Goal: Information Seeking & Learning: Learn about a topic

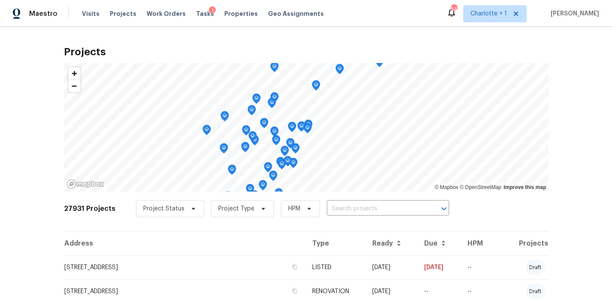
click at [352, 199] on div "27931 Projects Project Status Project Type HPM ​" at bounding box center [306, 214] width 484 height 34
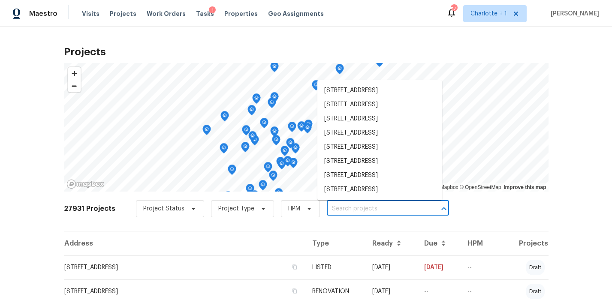
click at [349, 206] on input "text" at bounding box center [376, 208] width 98 height 13
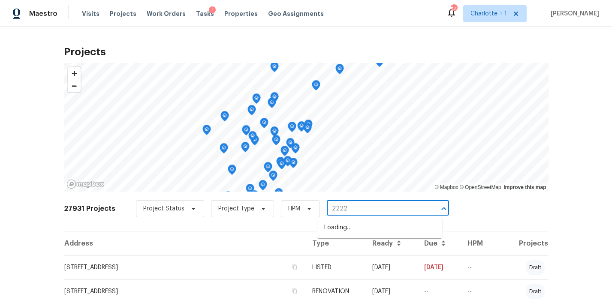
type input "2222 m"
click at [365, 229] on li "[STREET_ADDRESS]" at bounding box center [379, 228] width 125 height 14
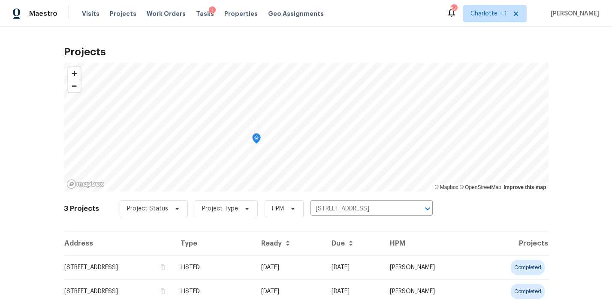
scroll to position [8, 0]
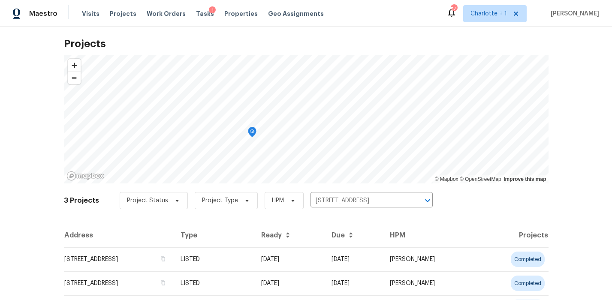
click at [159, 262] on td "[STREET_ADDRESS]" at bounding box center [119, 259] width 110 height 24
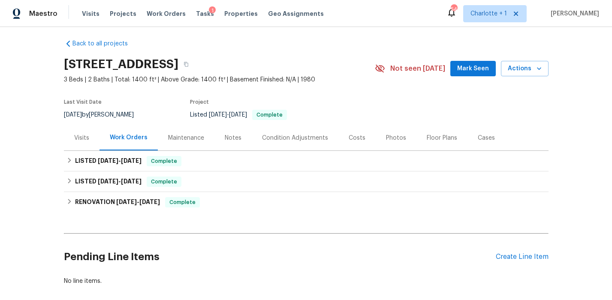
scroll to position [5, 0]
click at [341, 135] on div "Costs" at bounding box center [356, 137] width 37 height 25
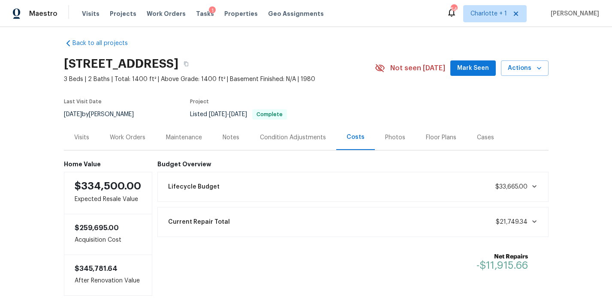
click at [135, 146] on div "Work Orders" at bounding box center [127, 137] width 56 height 25
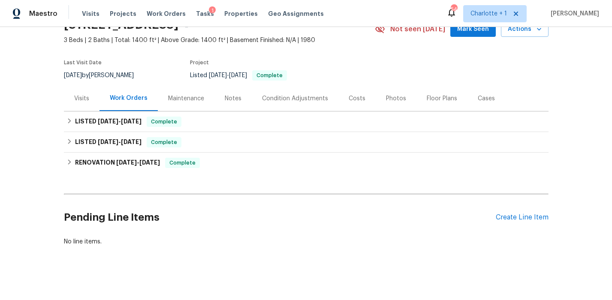
scroll to position [46, 0]
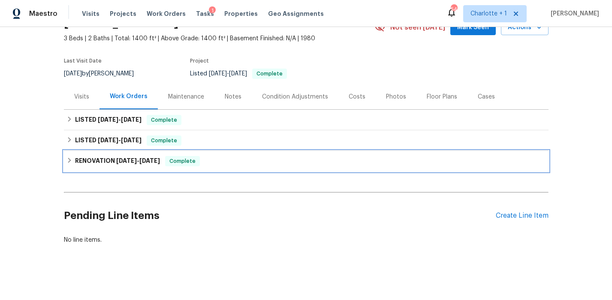
click at [118, 164] on h6 "RENOVATION [DATE] - [DATE]" at bounding box center [117, 161] width 85 height 10
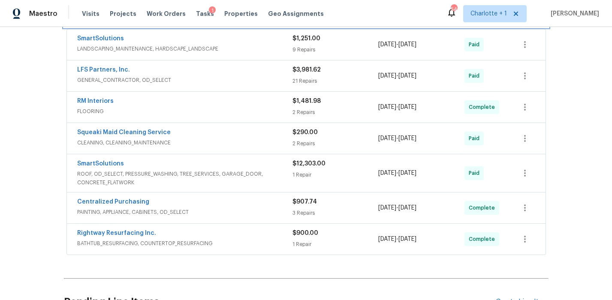
scroll to position [204, 0]
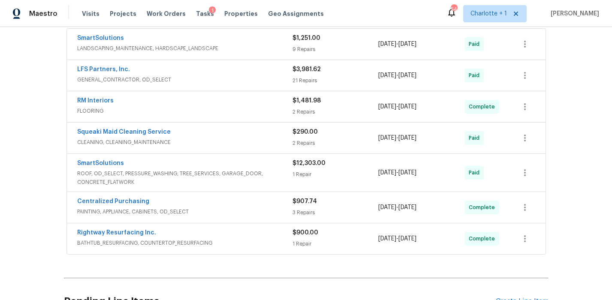
click at [286, 176] on span "ROOF, OD_SELECT, PRESSURE_WASHING, TREE_SERVICES, GARAGE_DOOR, CONCRETE_FLATWORK" at bounding box center [184, 177] width 215 height 17
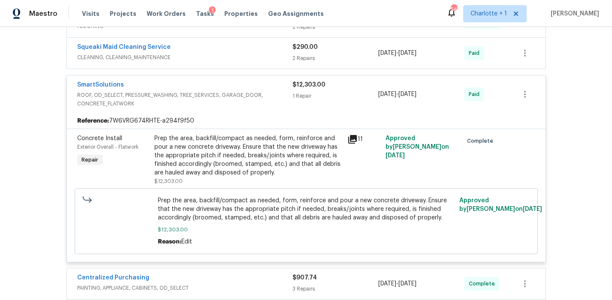
scroll to position [299, 0]
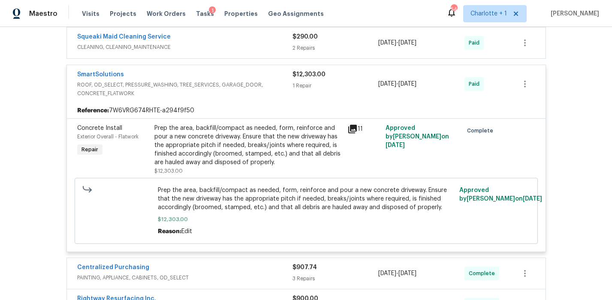
click at [245, 141] on div "Prep the area, backfill/compact as needed, form, reinforce and pour a new concr…" at bounding box center [248, 145] width 188 height 43
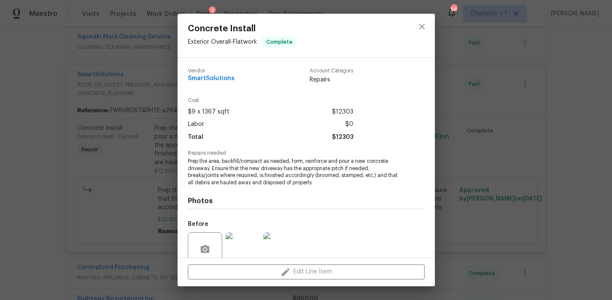
scroll to position [73, 0]
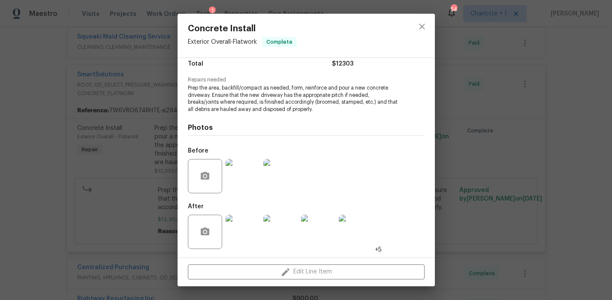
click at [245, 176] on img at bounding box center [243, 176] width 34 height 34
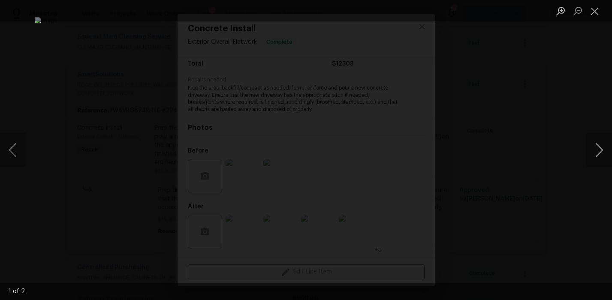
click at [599, 150] on button "Next image" at bounding box center [599, 150] width 26 height 34
click at [568, 94] on div "Lightbox" at bounding box center [306, 150] width 612 height 300
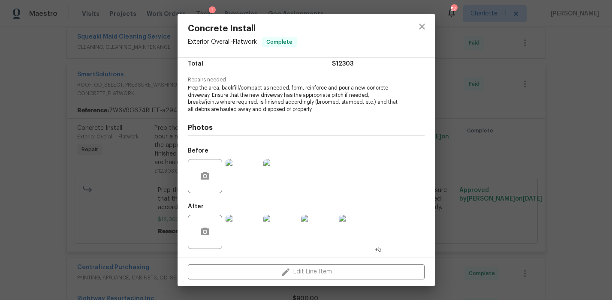
click at [236, 233] on img at bounding box center [243, 232] width 34 height 34
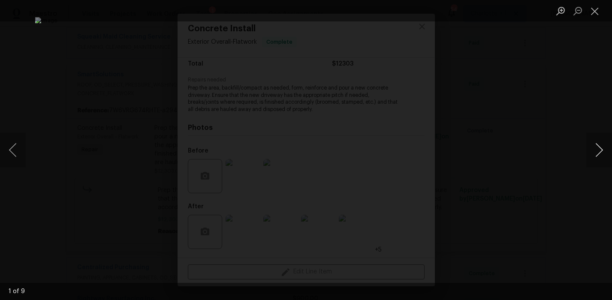
click at [594, 146] on button "Next image" at bounding box center [599, 150] width 26 height 34
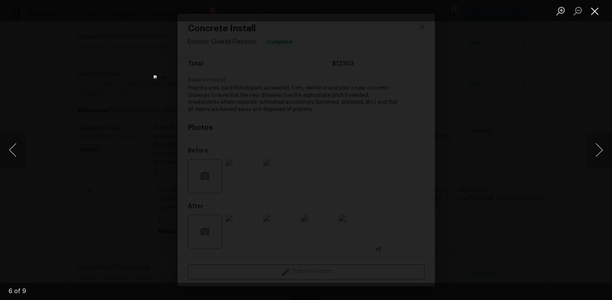
click at [592, 11] on button "Close lightbox" at bounding box center [594, 10] width 17 height 15
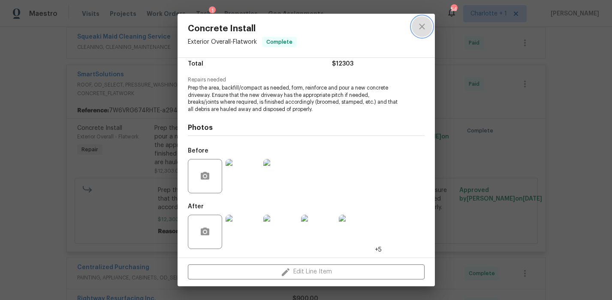
click at [422, 27] on icon "close" at bounding box center [422, 27] width 6 height 6
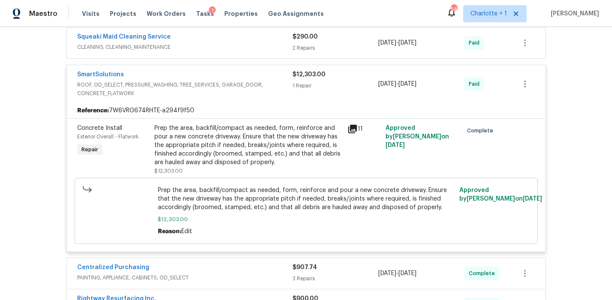
drag, startPoint x: 555, startPoint y: 102, endPoint x: 290, endPoint y: 110, distance: 265.1
click at [554, 102] on div "Back to all projects [STREET_ADDRESS] 3 Beds | 2 Baths | Total: 1400 ft² | Abov…" at bounding box center [306, 163] width 612 height 273
click at [292, 78] on div "$12,303.00" at bounding box center [335, 74] width 86 height 9
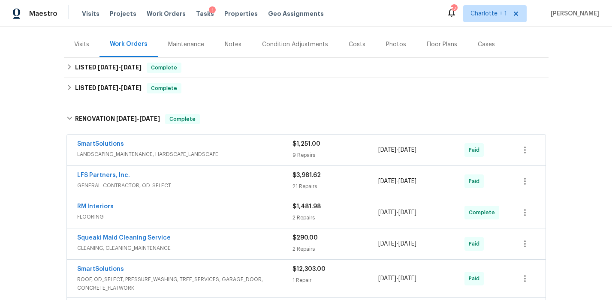
scroll to position [97, 0]
click at [349, 42] on div "Costs" at bounding box center [357, 45] width 17 height 9
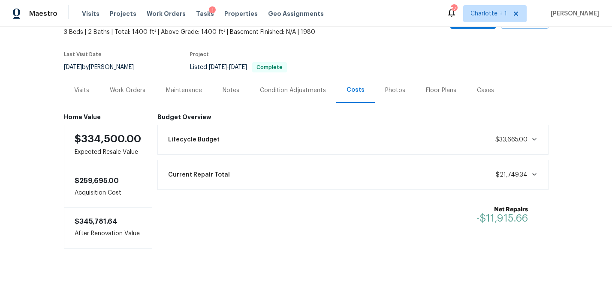
scroll to position [59, 0]
click at [385, 86] on div "Photos" at bounding box center [395, 90] width 20 height 9
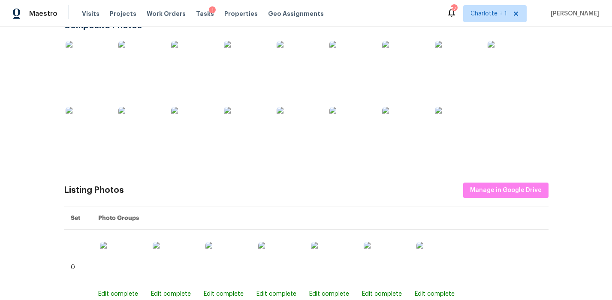
scroll to position [121, 0]
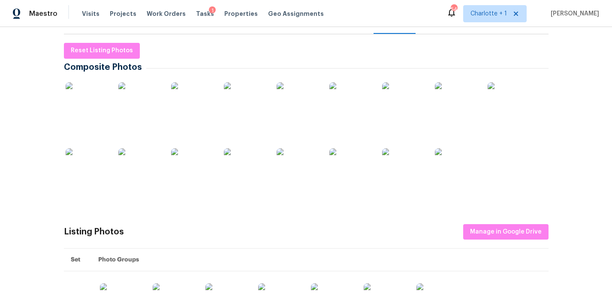
click at [96, 106] on img at bounding box center [87, 103] width 43 height 43
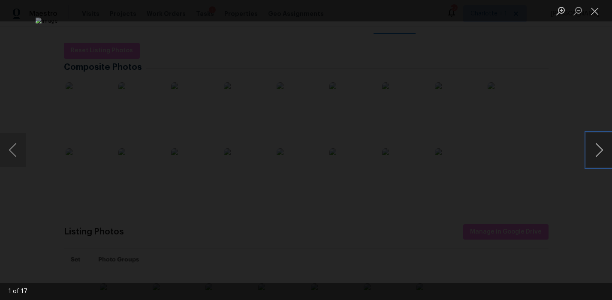
click at [587, 147] on button "Next image" at bounding box center [599, 150] width 26 height 34
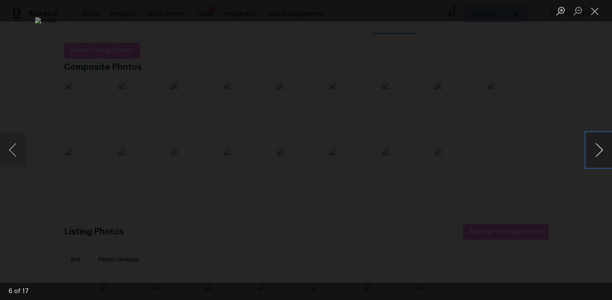
click at [587, 147] on button "Next image" at bounding box center [599, 150] width 26 height 34
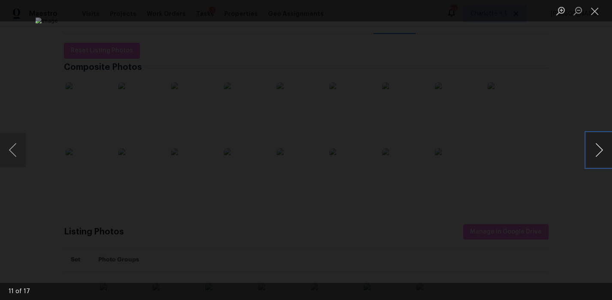
click at [587, 147] on button "Next image" at bounding box center [599, 150] width 26 height 34
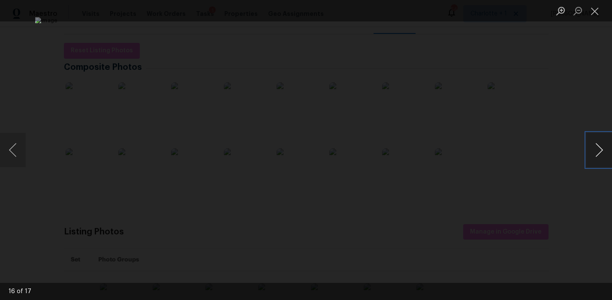
click at [587, 147] on button "Next image" at bounding box center [599, 150] width 26 height 34
click at [582, 90] on div "Lightbox" at bounding box center [306, 150] width 612 height 300
